Goal: Task Accomplishment & Management: Use online tool/utility

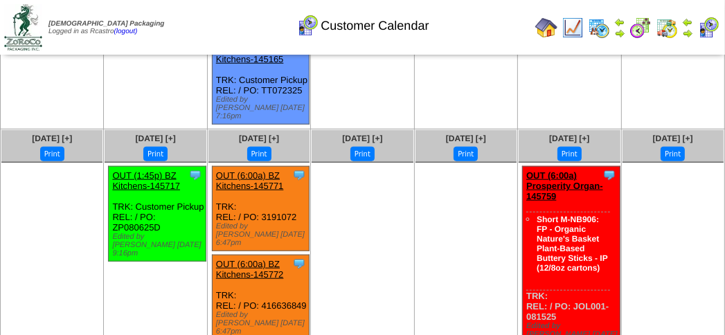
scroll to position [892, 0]
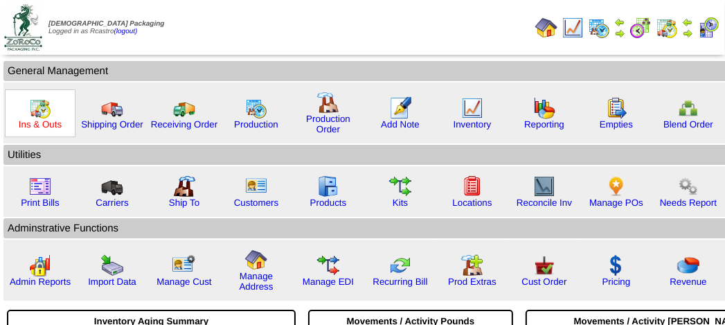
click at [48, 119] on link "Ins & Outs" at bounding box center [40, 124] width 43 height 10
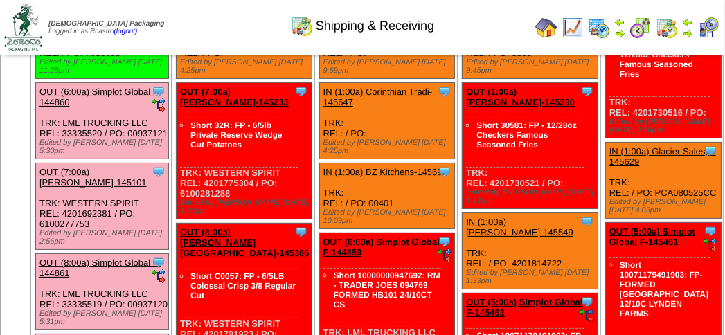
scroll to position [138, 0]
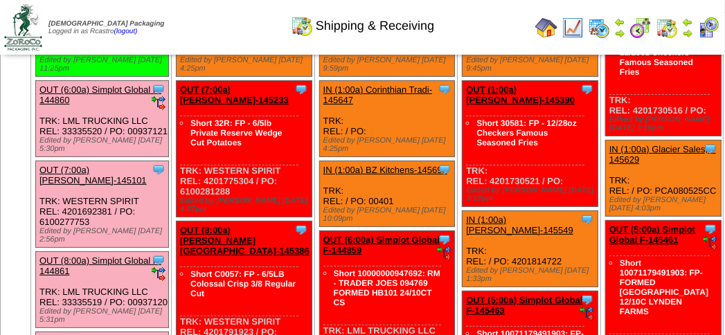
click at [157, 90] on link "OUT (6:00a) Simplot Global F-144860" at bounding box center [100, 94] width 122 height 21
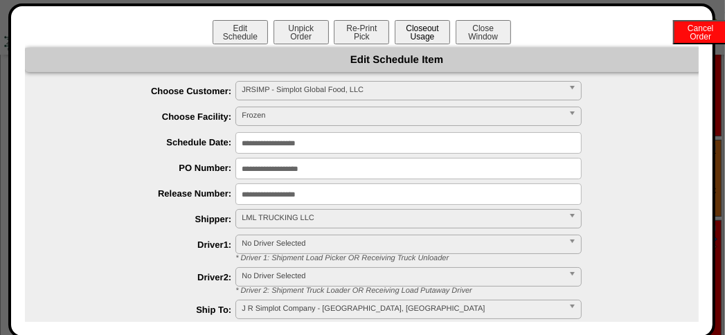
click at [414, 24] on button "Closeout Usage" at bounding box center [422, 32] width 55 height 24
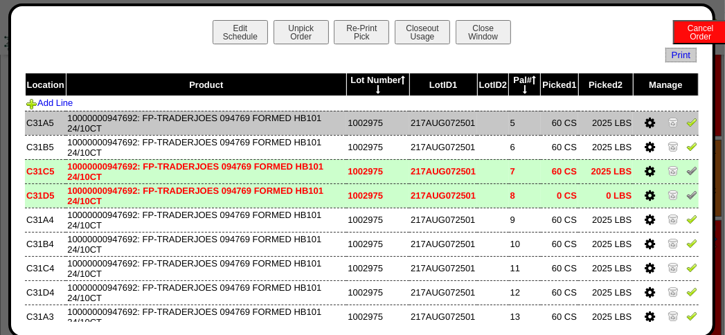
click at [686, 124] on img at bounding box center [691, 121] width 11 height 11
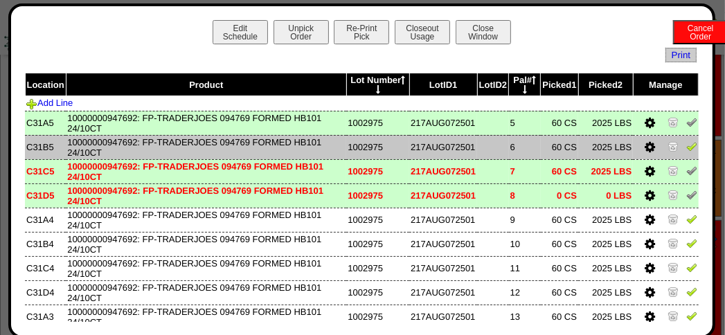
click at [686, 147] on img at bounding box center [691, 146] width 11 height 11
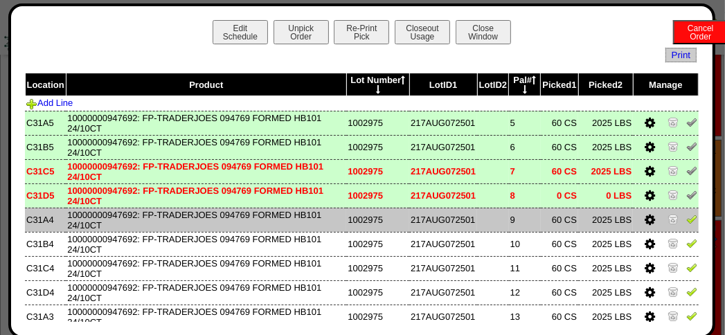
click at [683, 215] on td at bounding box center [665, 220] width 65 height 24
click at [686, 222] on img at bounding box center [691, 218] width 11 height 11
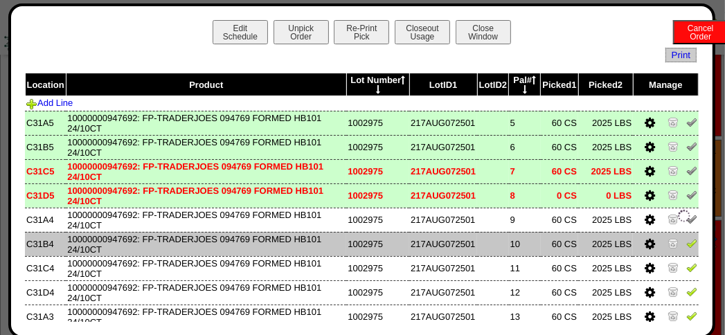
click at [686, 249] on img at bounding box center [691, 242] width 11 height 11
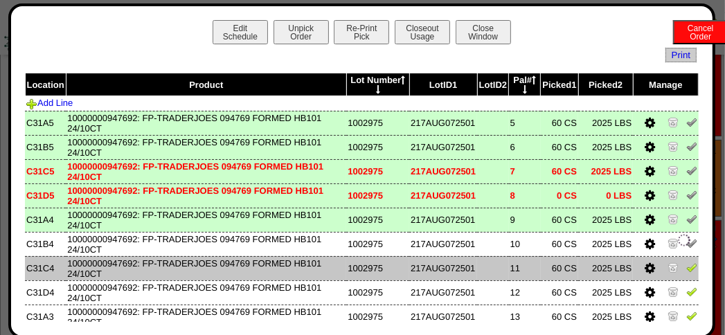
click at [686, 275] on link at bounding box center [691, 269] width 11 height 10
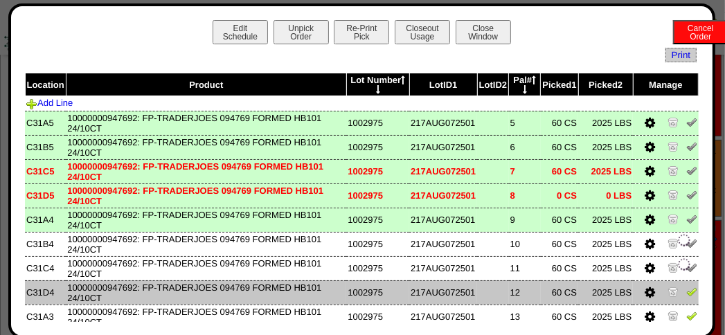
click at [686, 292] on img at bounding box center [691, 291] width 11 height 11
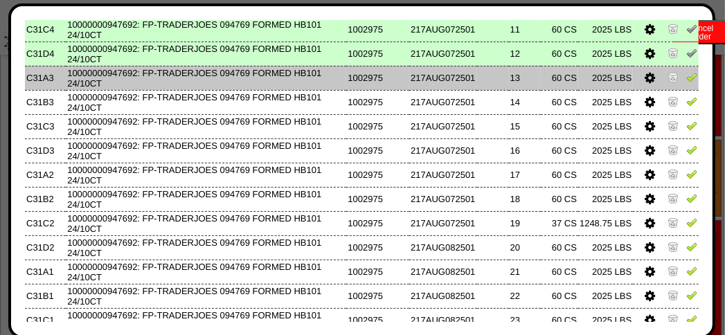
scroll to position [208, 0]
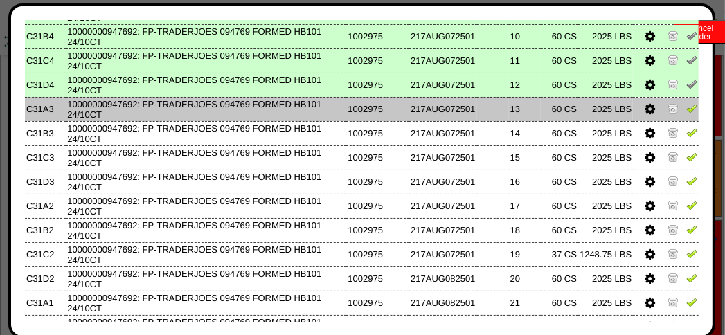
click at [686, 109] on img at bounding box center [691, 107] width 11 height 11
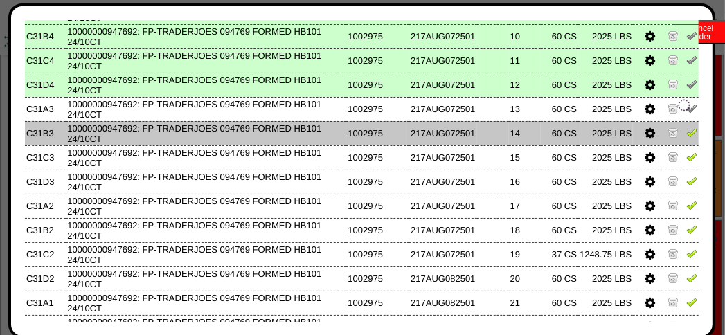
click at [686, 135] on img at bounding box center [691, 132] width 11 height 11
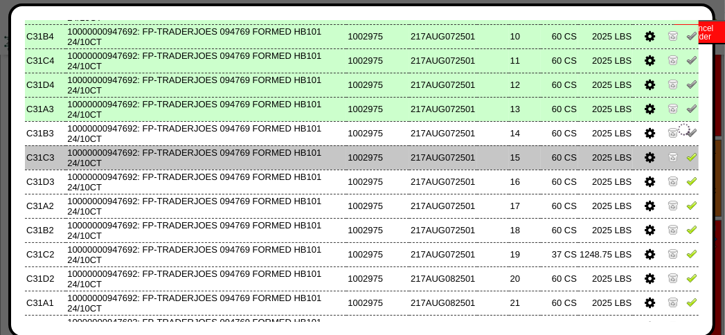
click at [686, 157] on img at bounding box center [691, 156] width 11 height 11
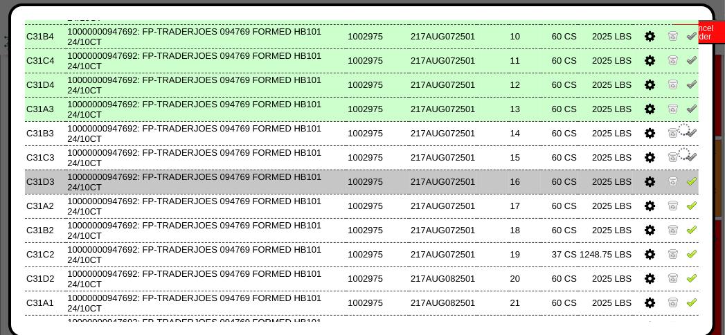
click at [686, 182] on img at bounding box center [691, 180] width 11 height 11
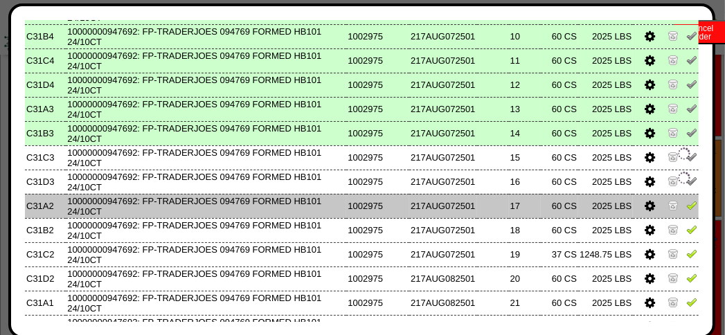
click at [686, 208] on img at bounding box center [691, 204] width 11 height 11
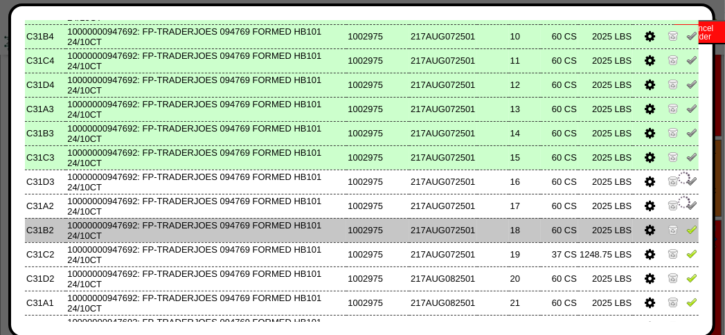
click at [686, 229] on img at bounding box center [691, 229] width 11 height 11
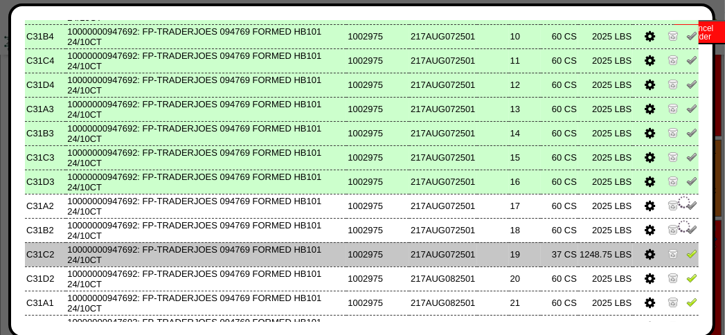
click at [686, 257] on img at bounding box center [691, 253] width 11 height 11
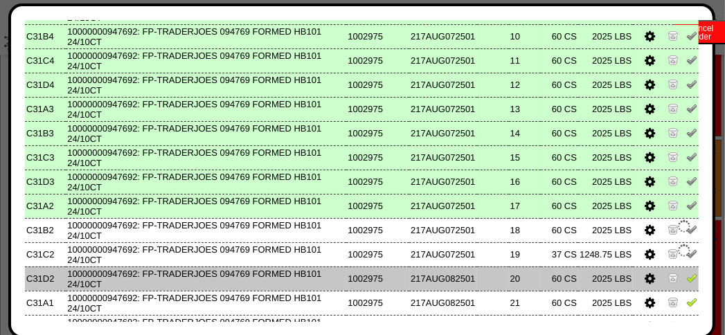
click at [686, 279] on img at bounding box center [691, 277] width 11 height 11
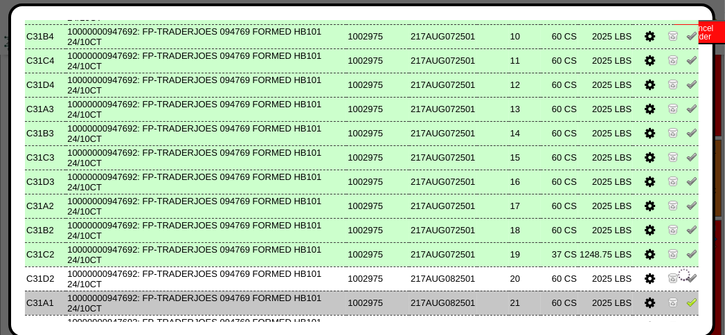
click at [686, 306] on img at bounding box center [691, 301] width 11 height 11
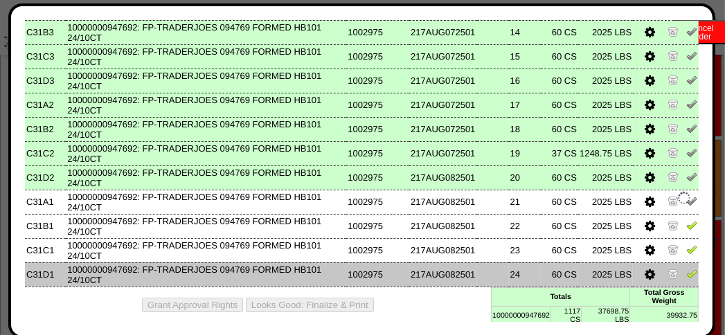
scroll to position [314, 0]
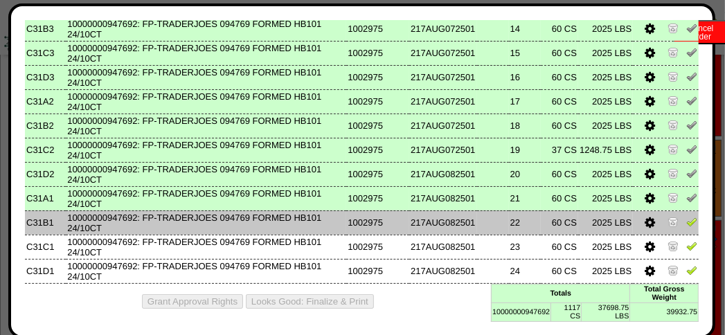
click at [686, 219] on img at bounding box center [691, 221] width 11 height 11
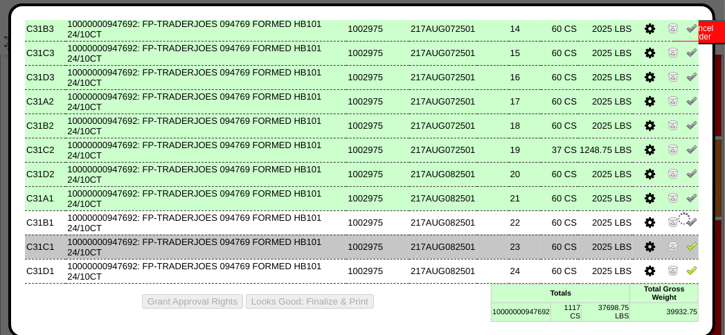
click at [686, 249] on img at bounding box center [691, 245] width 11 height 11
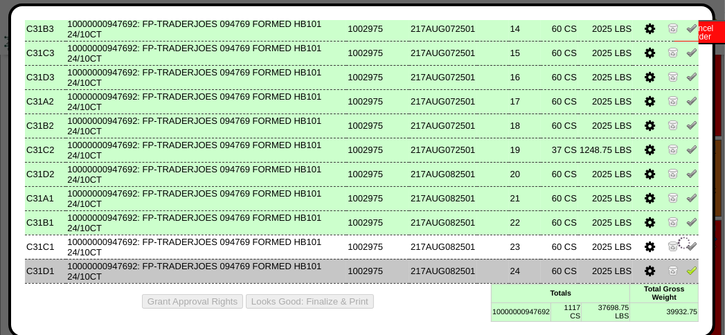
click at [686, 269] on img at bounding box center [691, 269] width 11 height 11
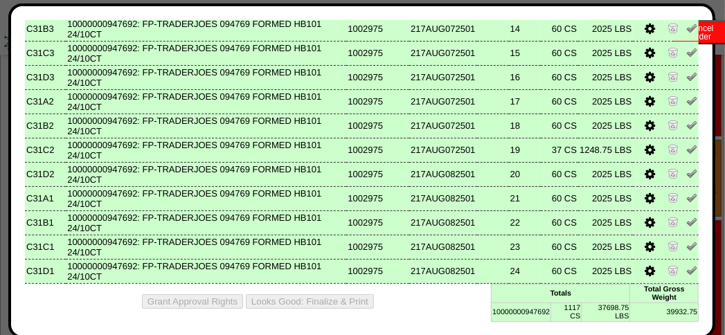
scroll to position [0, 0]
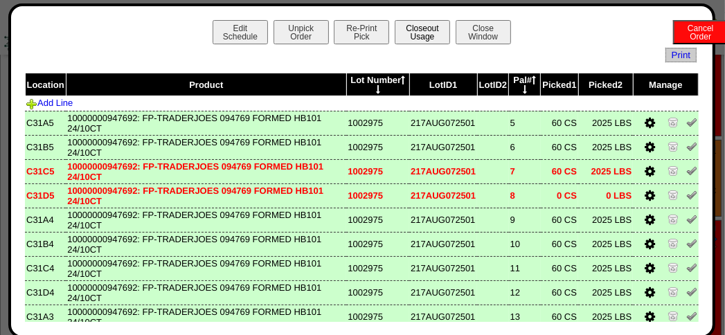
click at [408, 33] on button "Closeout Usage" at bounding box center [422, 32] width 55 height 24
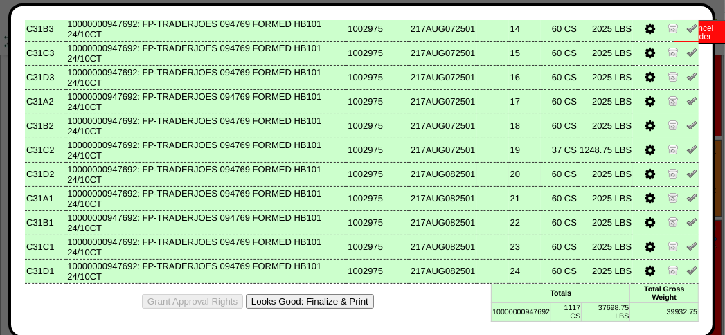
scroll to position [208, 0]
click at [341, 298] on button "Looks Good: Finalize & Print" at bounding box center [310, 301] width 128 height 15
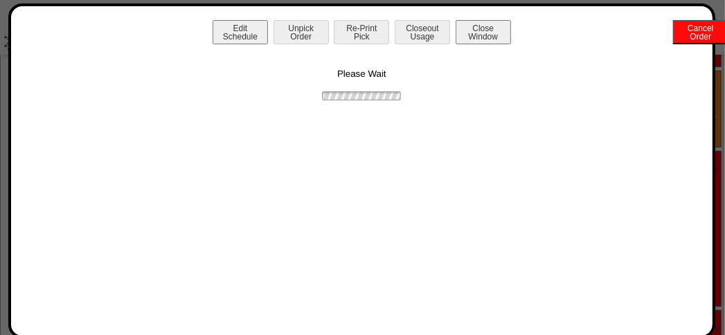
scroll to position [0, 0]
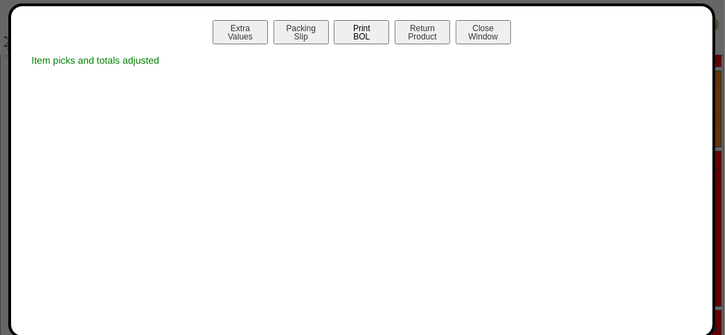
click at [363, 37] on button "Print BOL" at bounding box center [361, 32] width 55 height 24
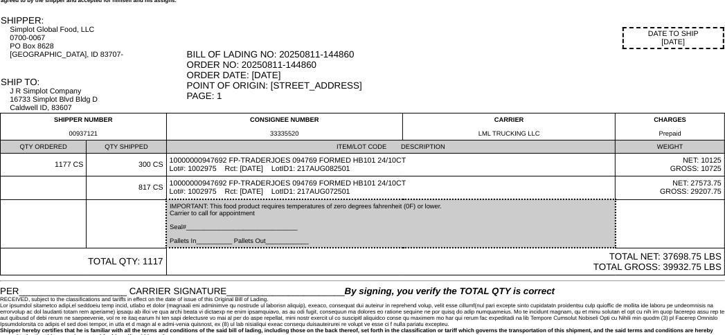
scroll to position [89, 0]
